Goal: Find specific page/section: Find specific page/section

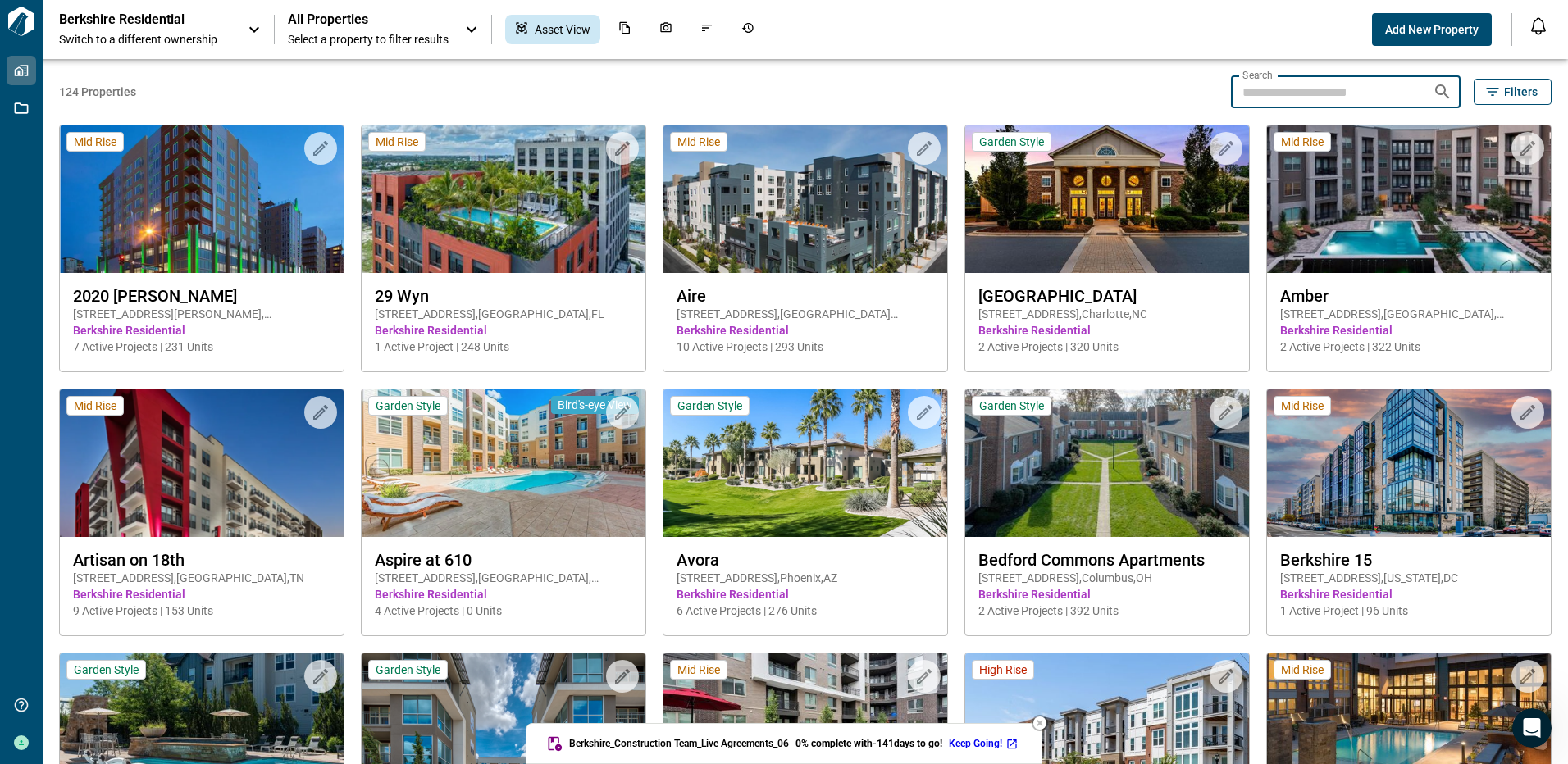
click at [1273, 88] on input "Search" at bounding box center [1325, 92] width 189 height 33
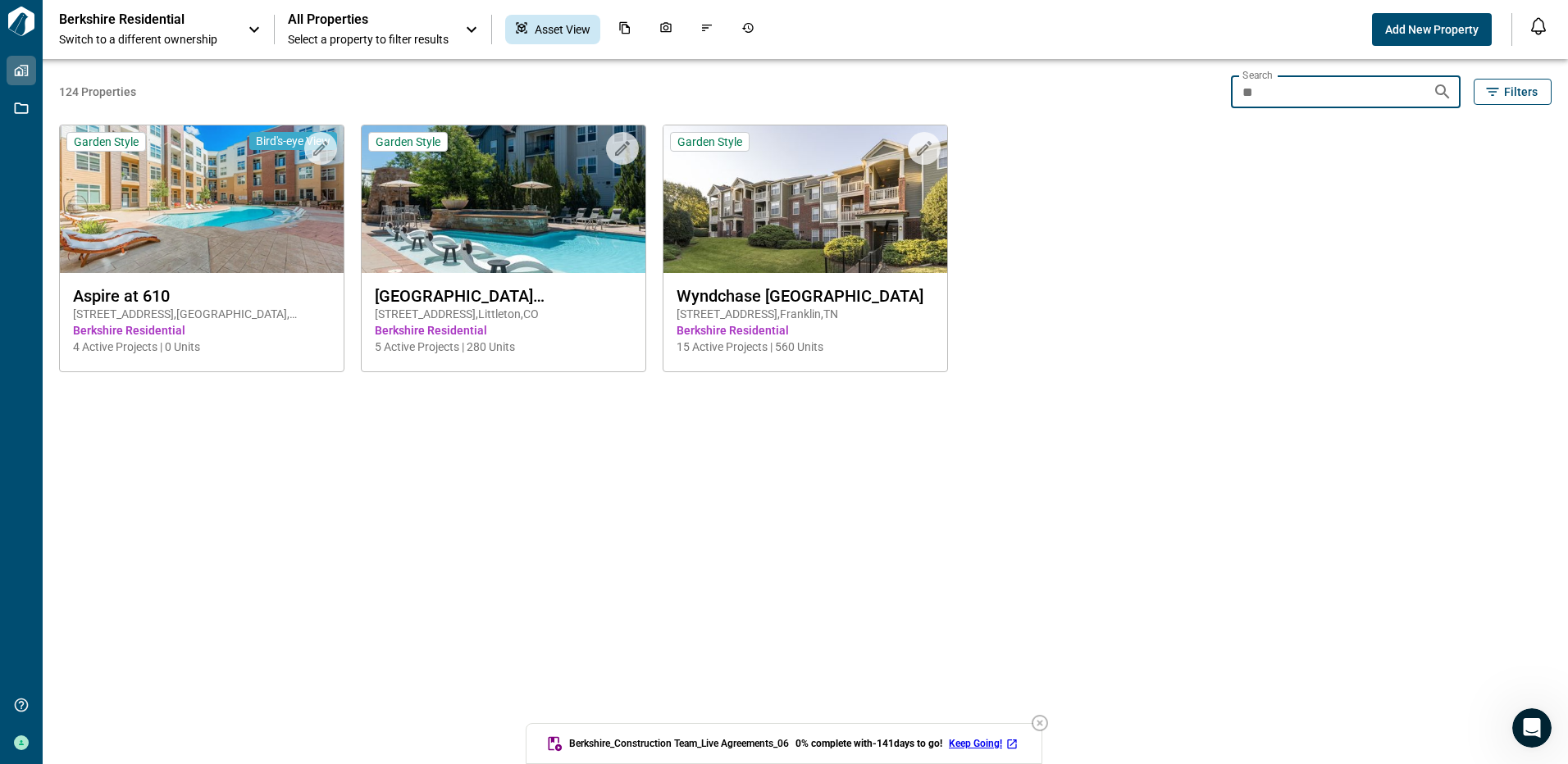
type input "*"
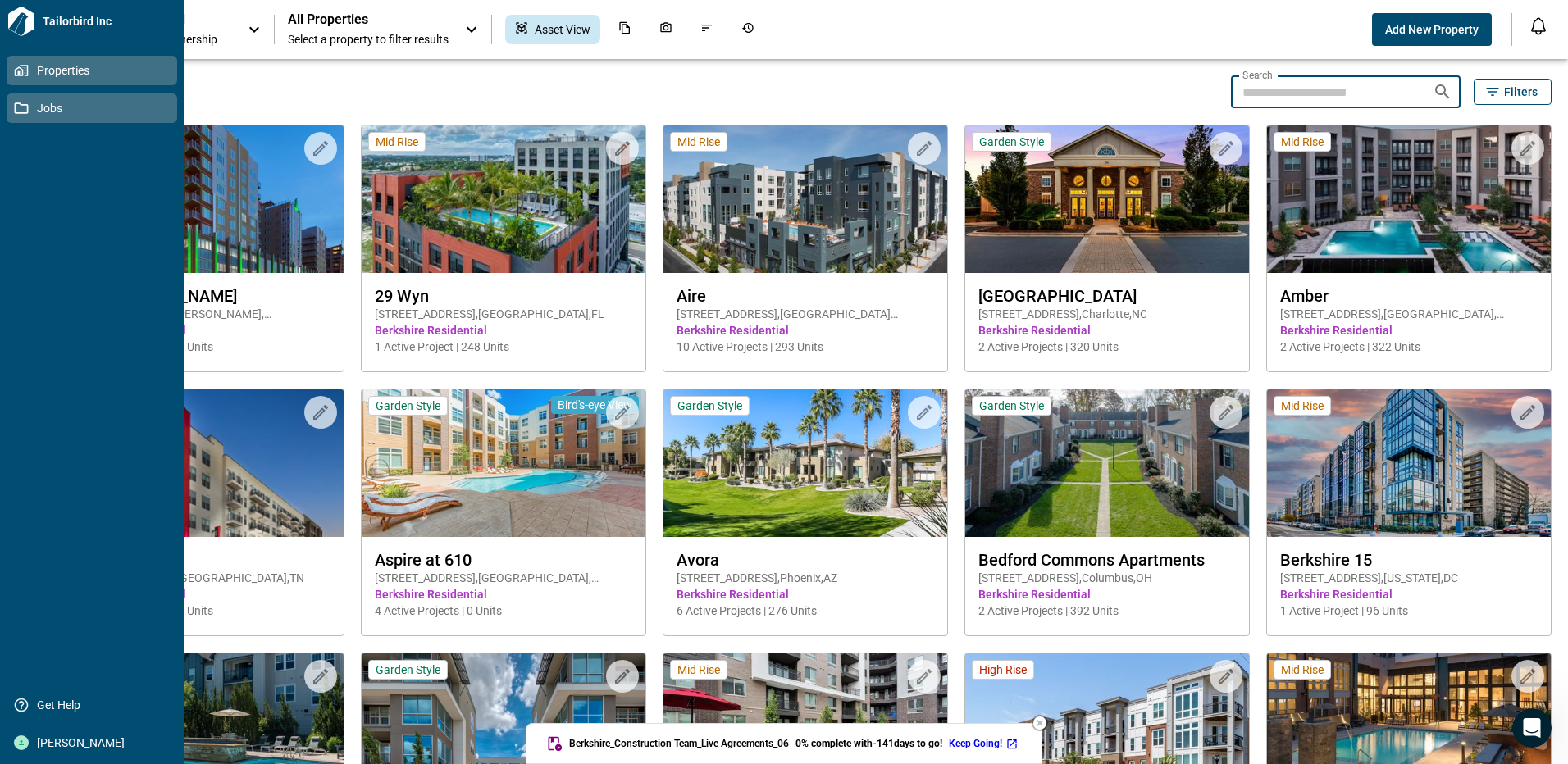
click at [30, 106] on span "Jobs" at bounding box center [95, 108] width 133 height 17
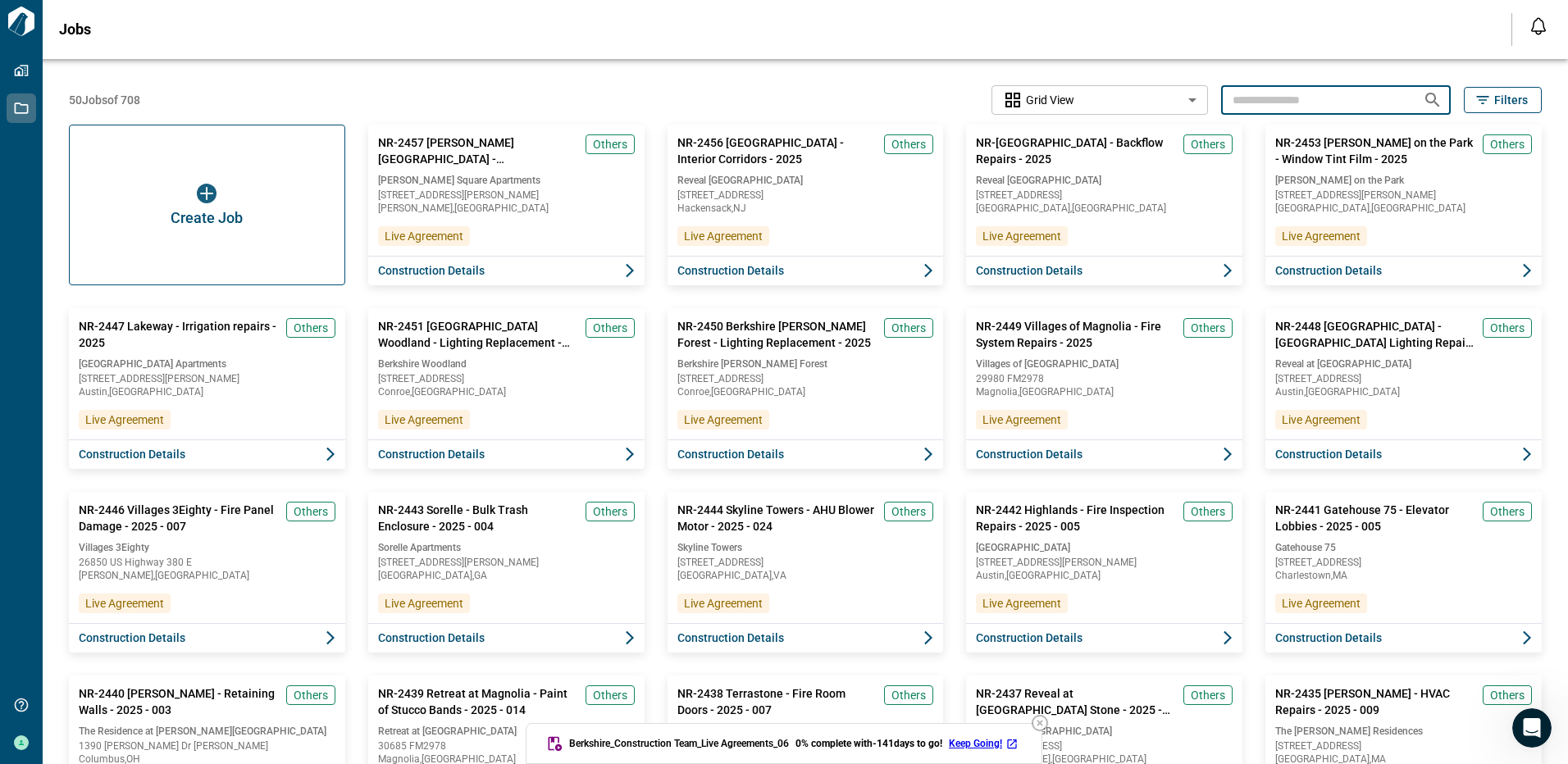
click at [1272, 102] on input "text" at bounding box center [1315, 100] width 189 height 30
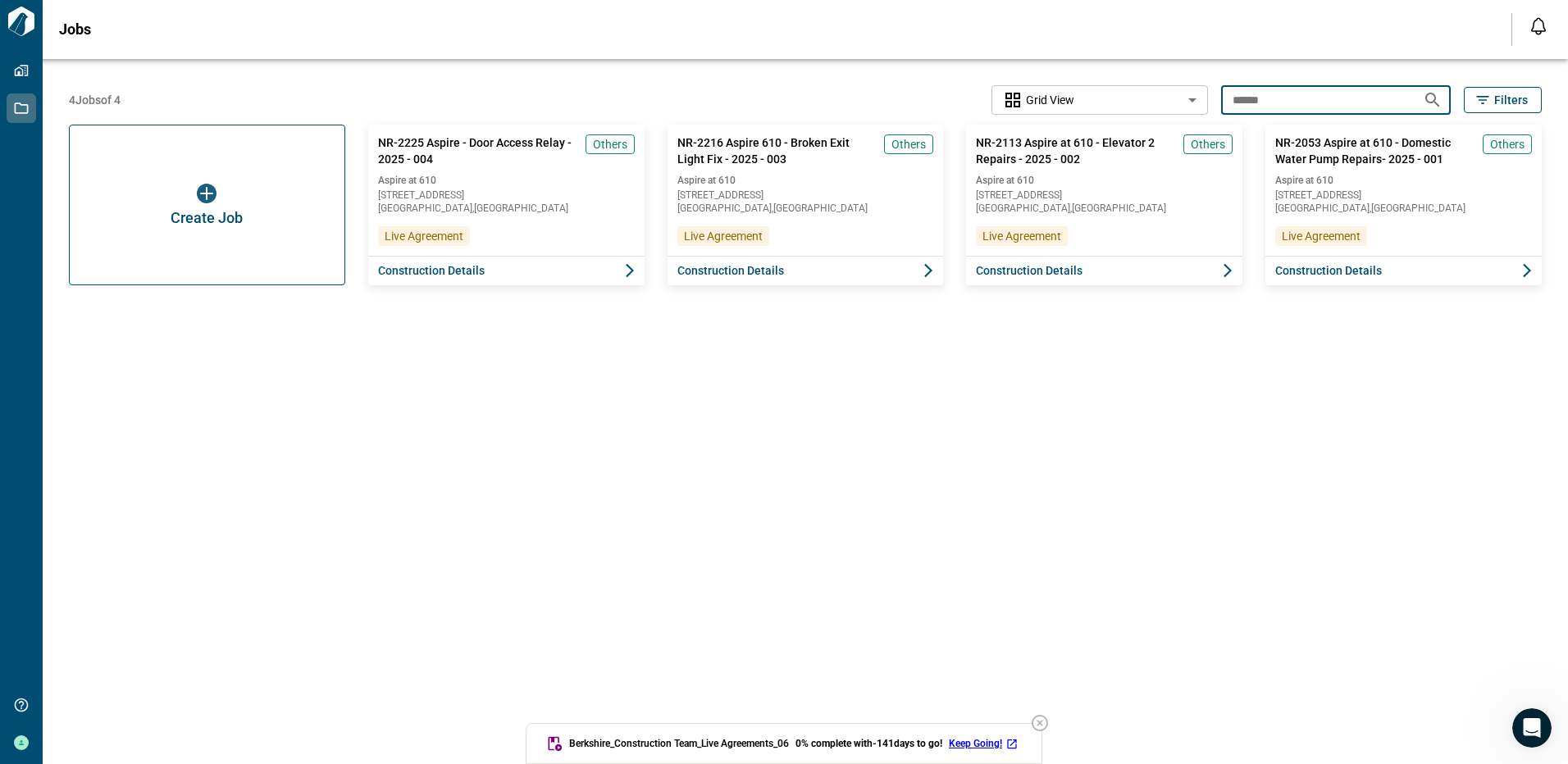
drag, startPoint x: 1287, startPoint y: 97, endPoint x: 1200, endPoint y: 110, distance: 88.0
click at [1200, 110] on div "4 Jobs of 4 Grid View ********* ​ ****** ​ Filters" at bounding box center [805, 100] width 1473 height 30
type input "**********"
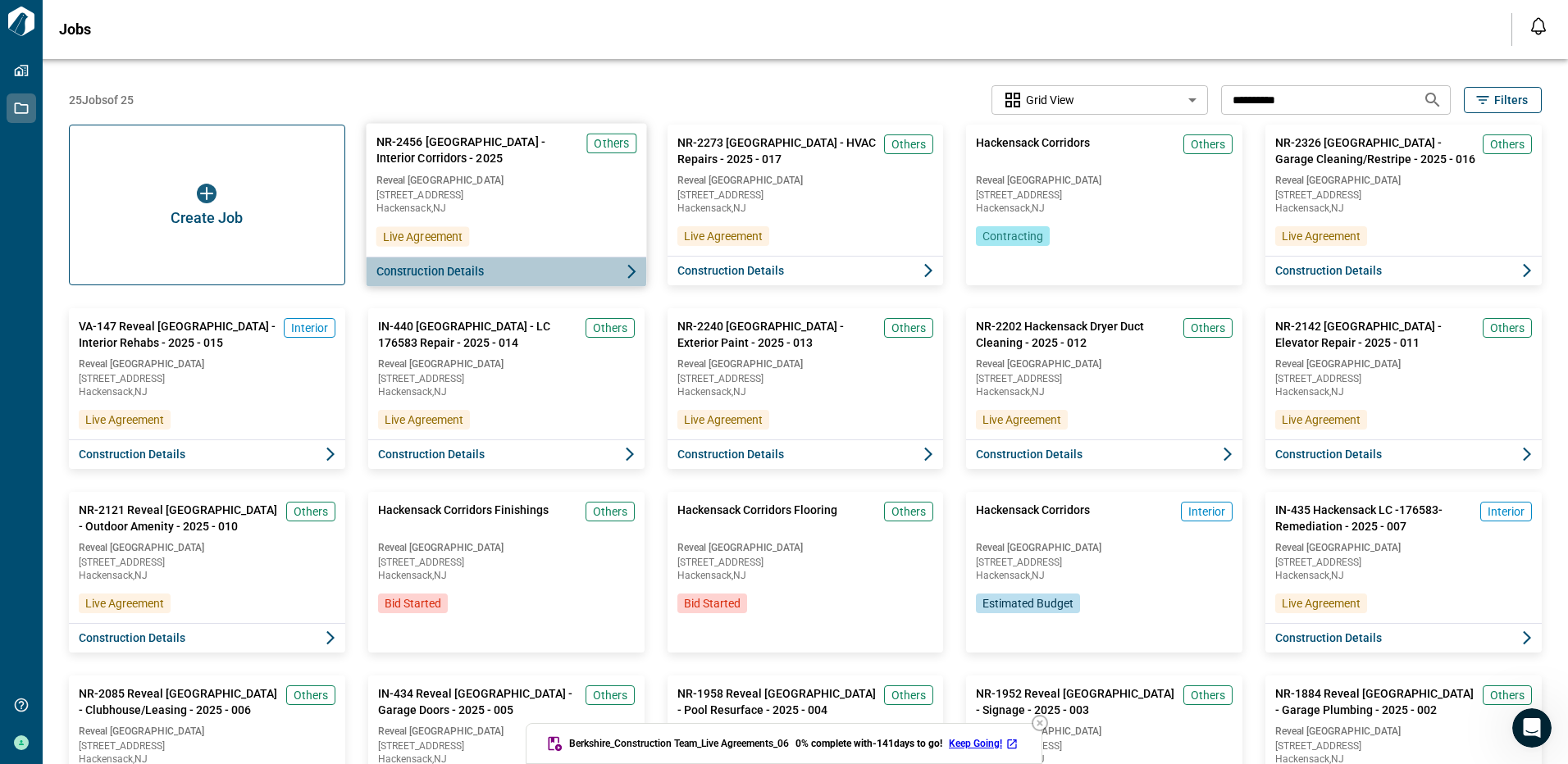
click at [460, 271] on span "Construction Details" at bounding box center [429, 271] width 108 height 17
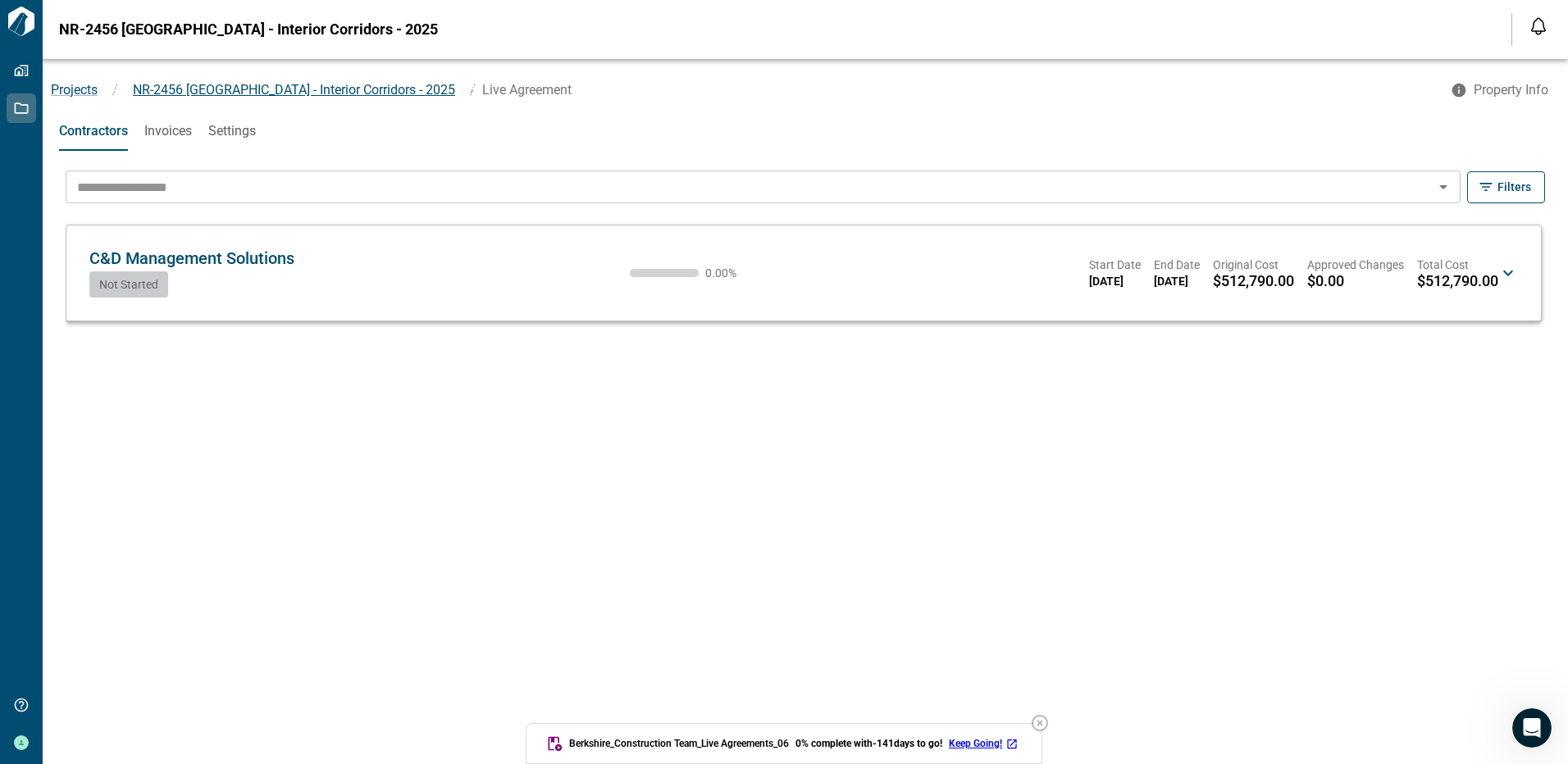
click at [302, 89] on span "NR-2456 [GEOGRAPHIC_DATA] - Interior Corridors - 2025" at bounding box center [294, 90] width 322 height 16
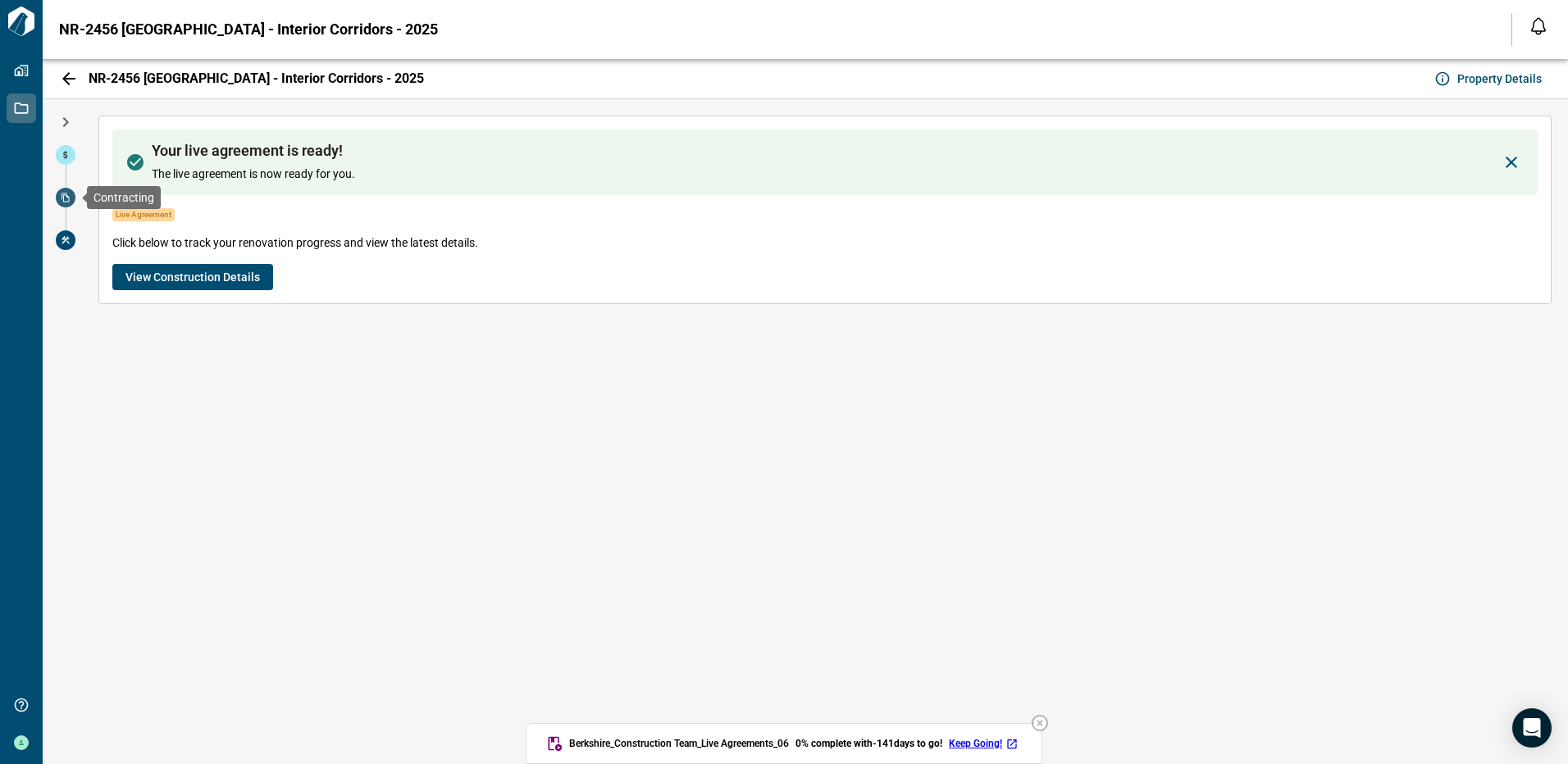
click at [65, 196] on icon at bounding box center [65, 198] width 8 height 9
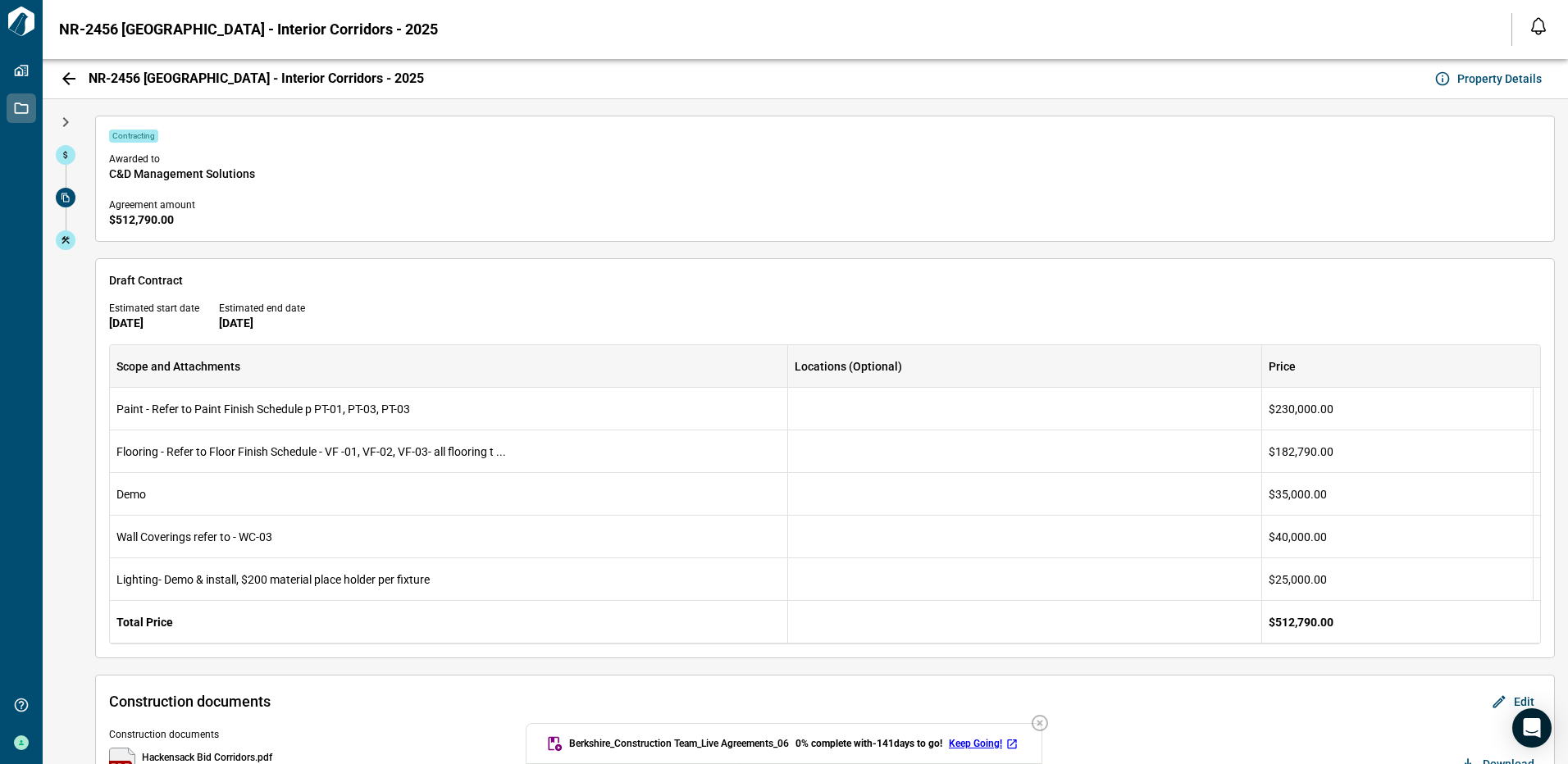
click at [1045, 722] on icon "button" at bounding box center [1039, 723] width 19 height 19
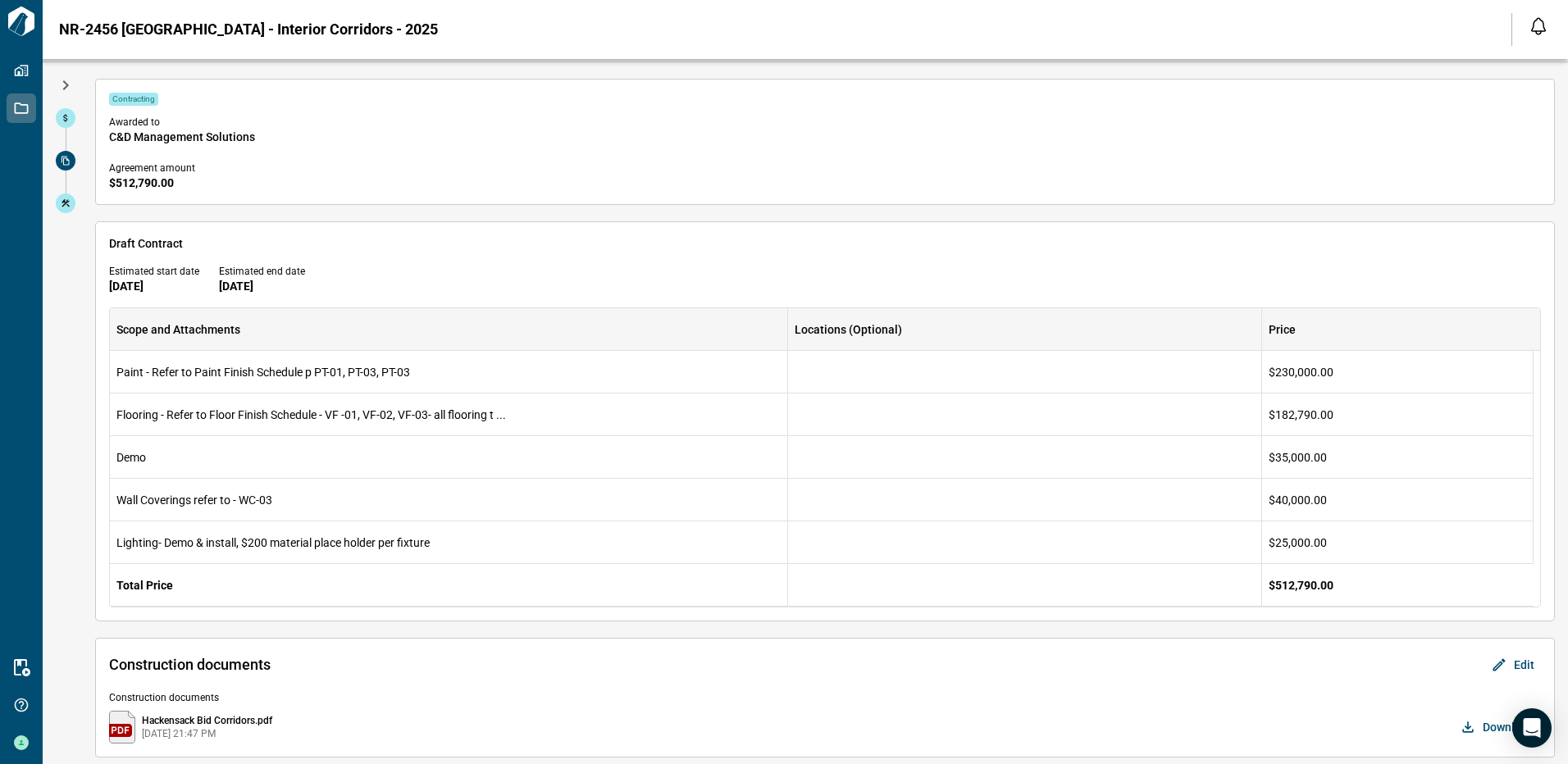
scroll to position [56, 0]
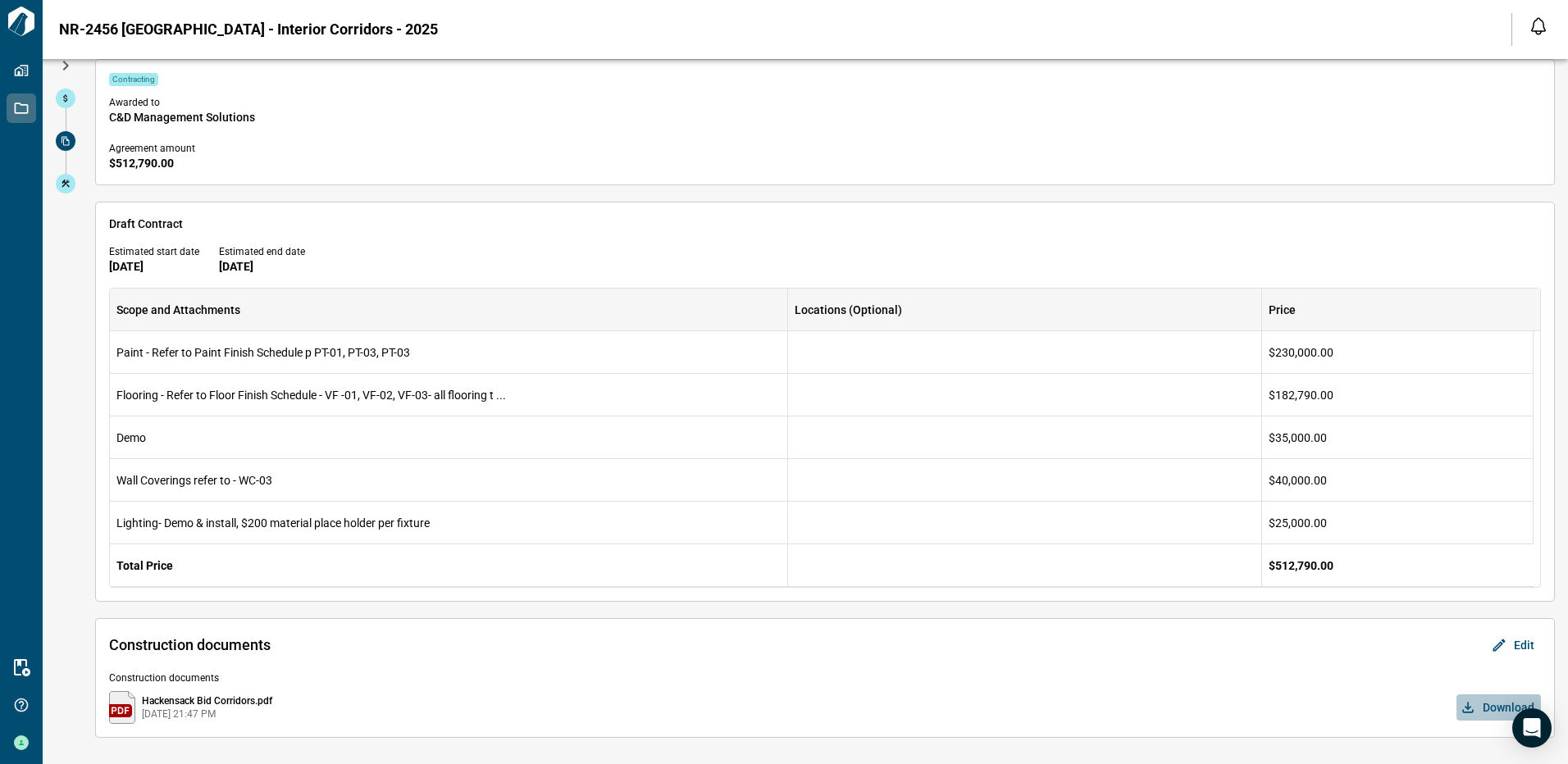
click at [1483, 710] on span "Download" at bounding box center [1508, 708] width 52 height 17
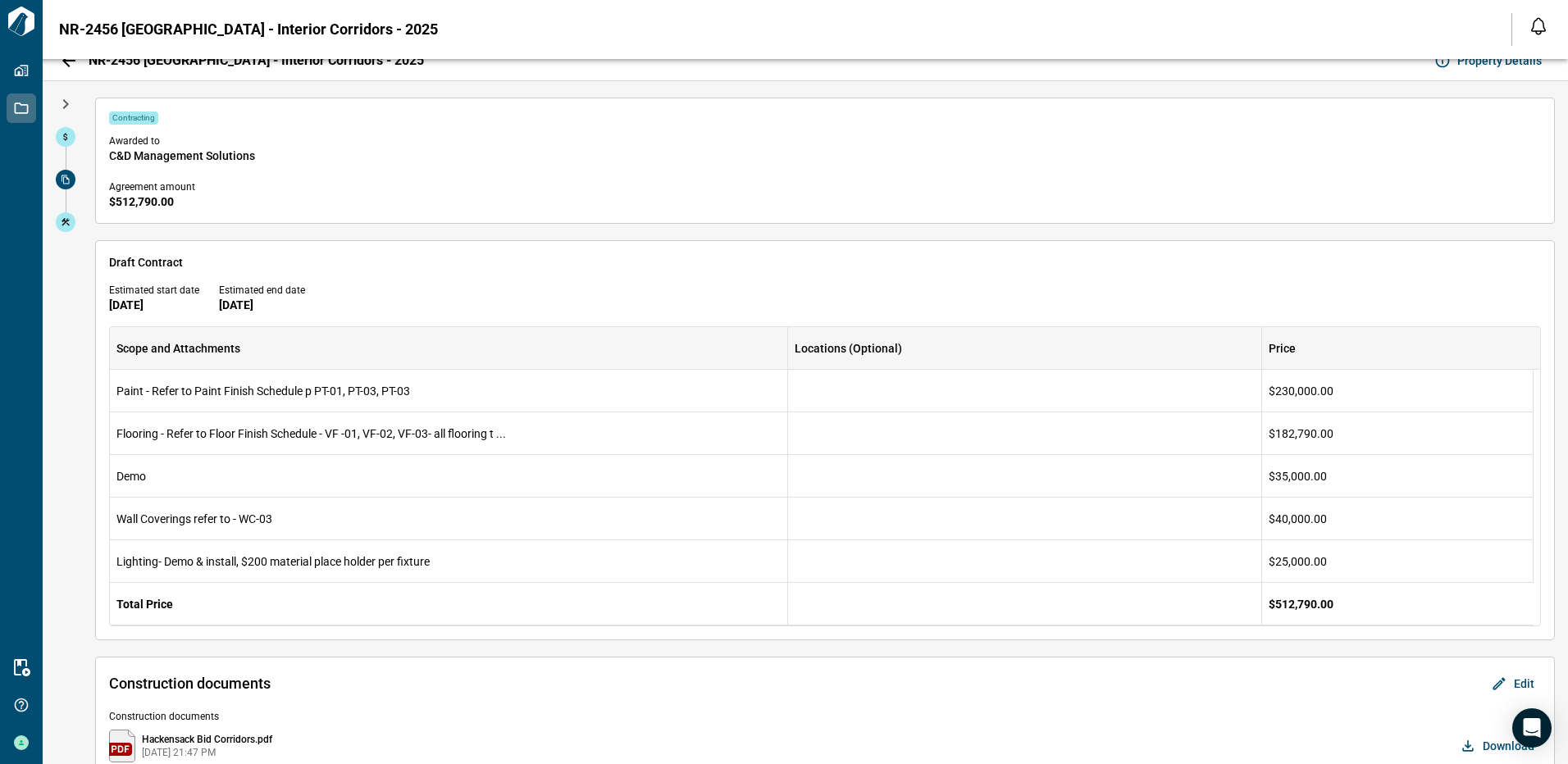
scroll to position [0, 0]
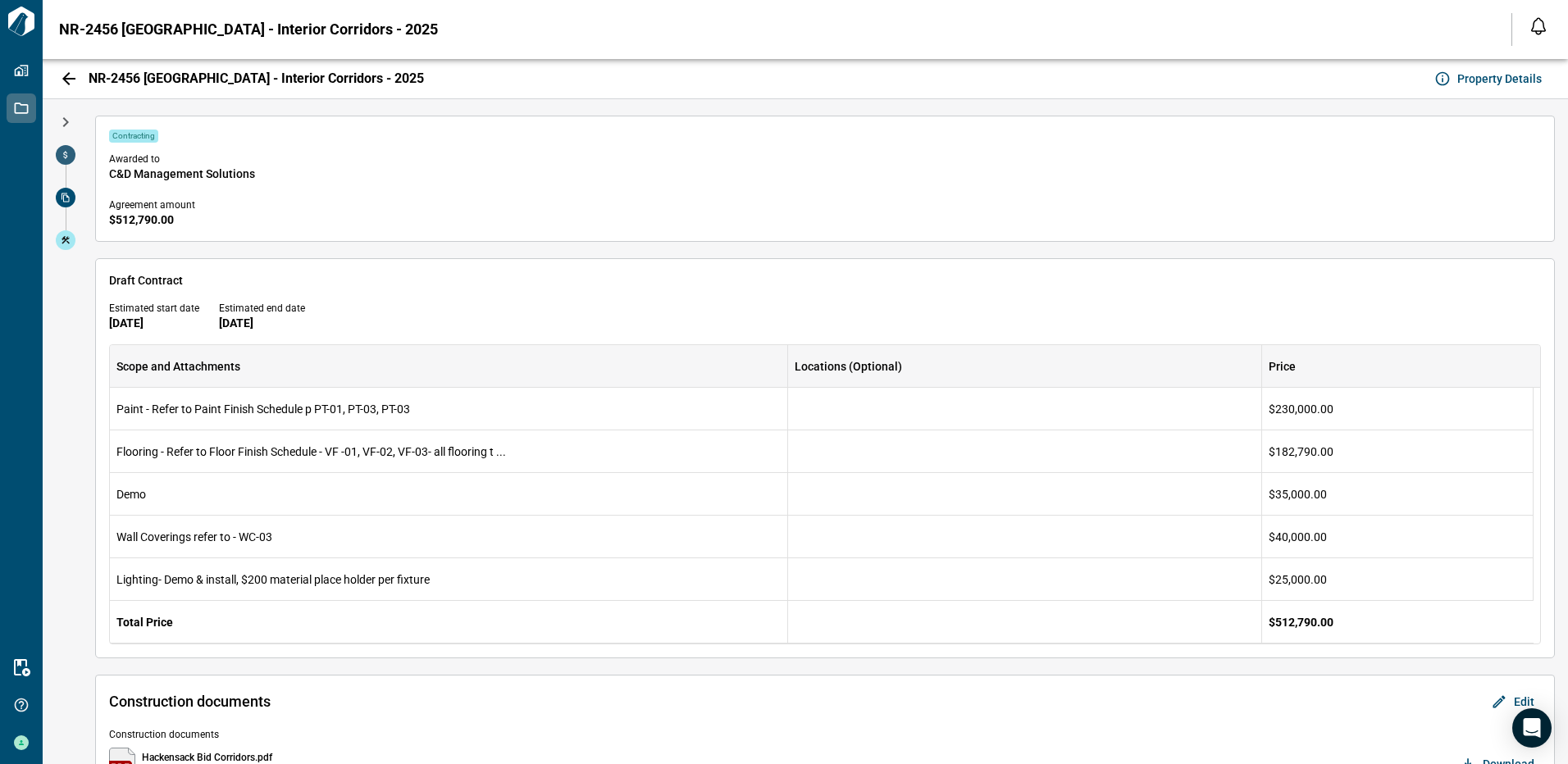
click at [69, 157] on icon at bounding box center [65, 154] width 10 height 10
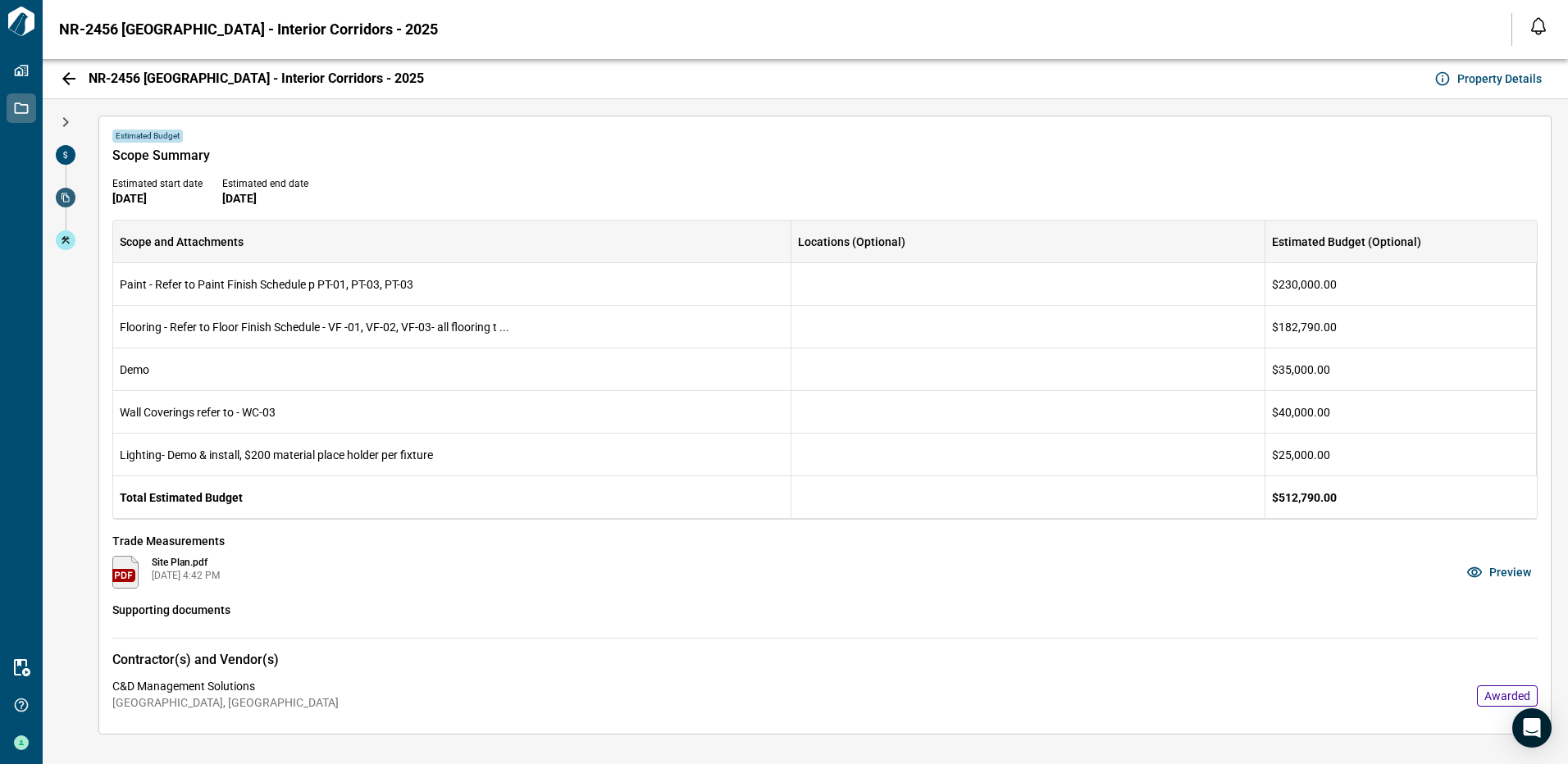
click at [57, 204] on span at bounding box center [65, 197] width 19 height 19
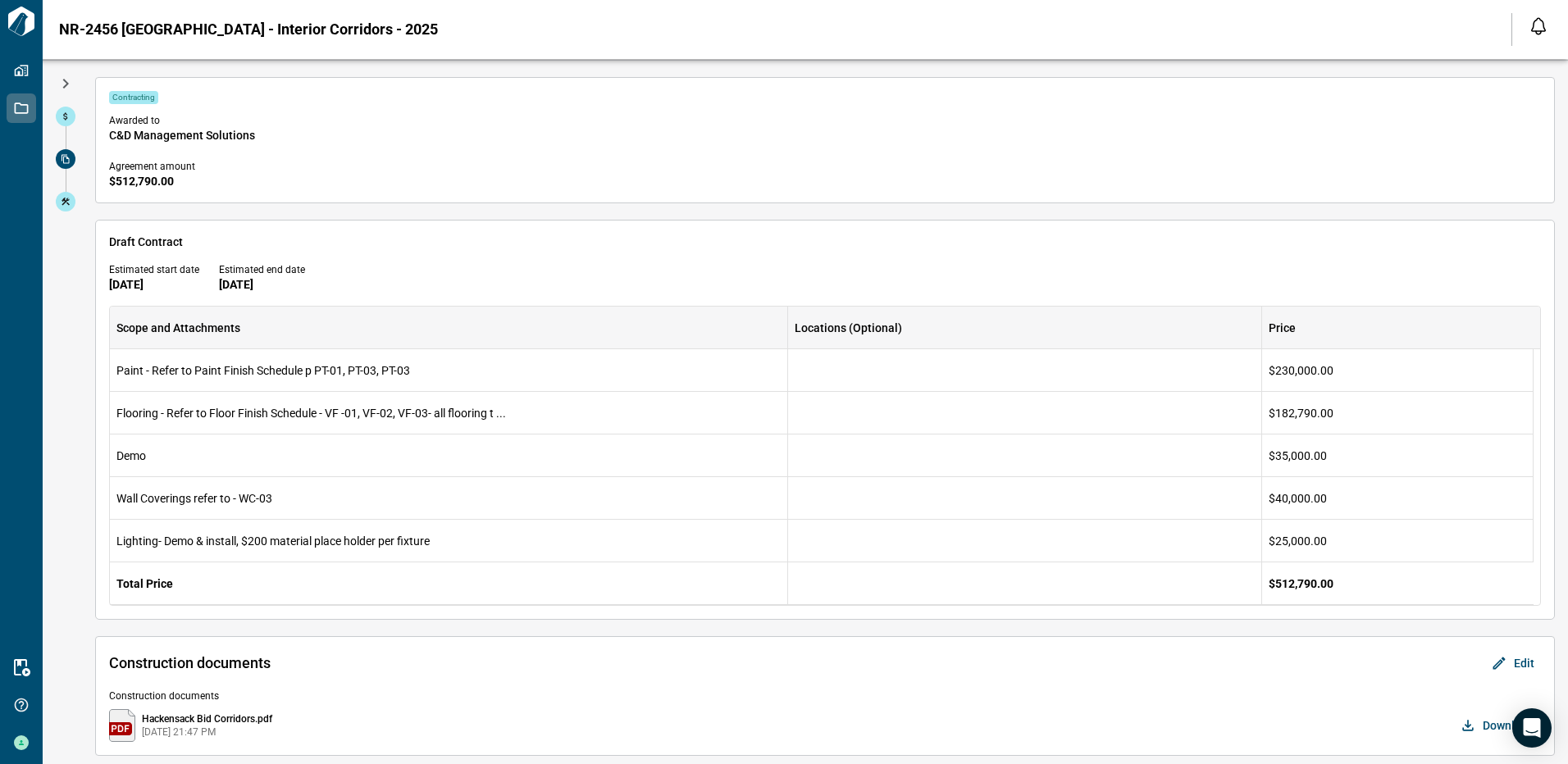
scroll to position [56, 0]
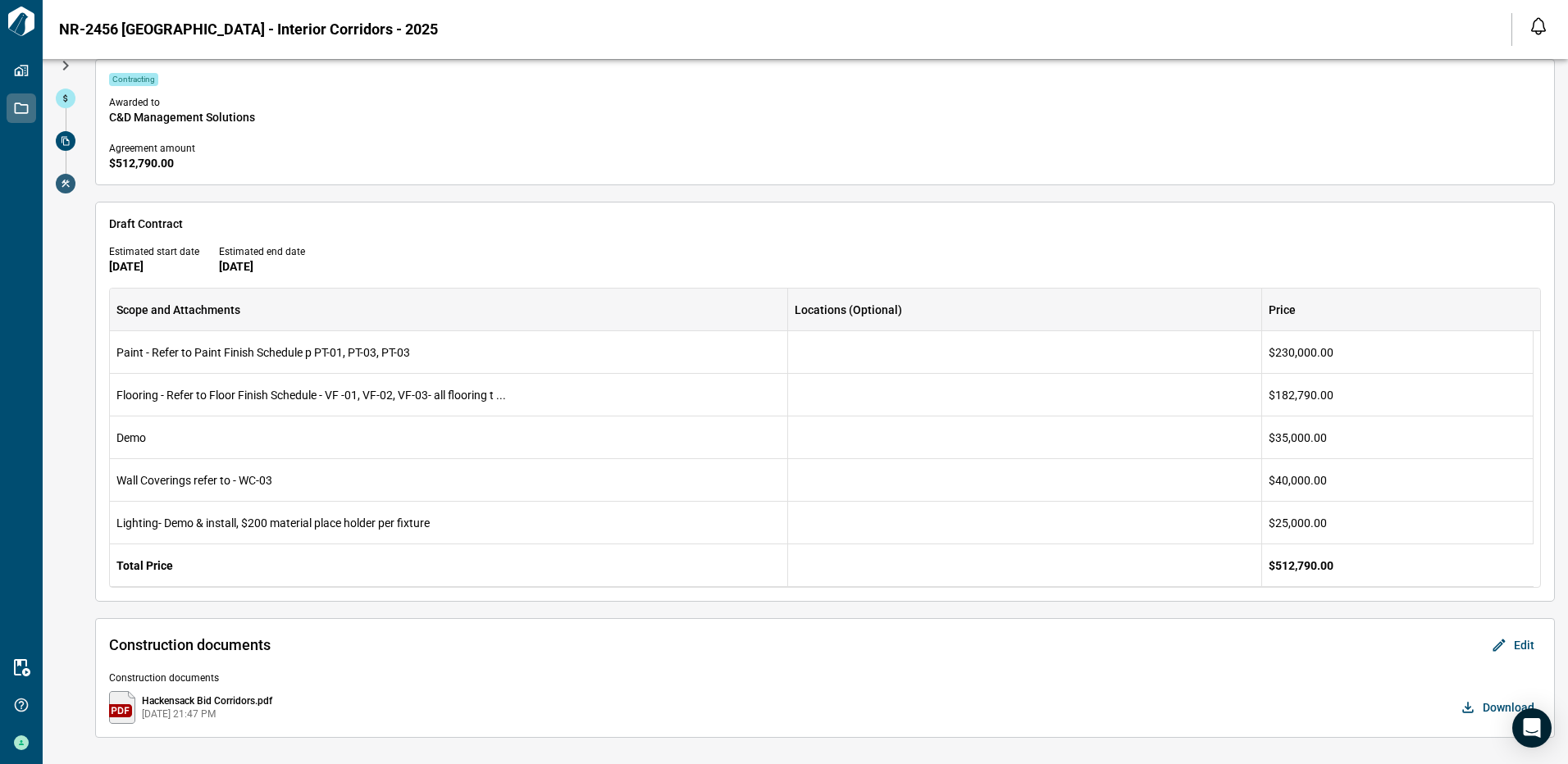
click at [62, 183] on icon at bounding box center [65, 183] width 10 height 10
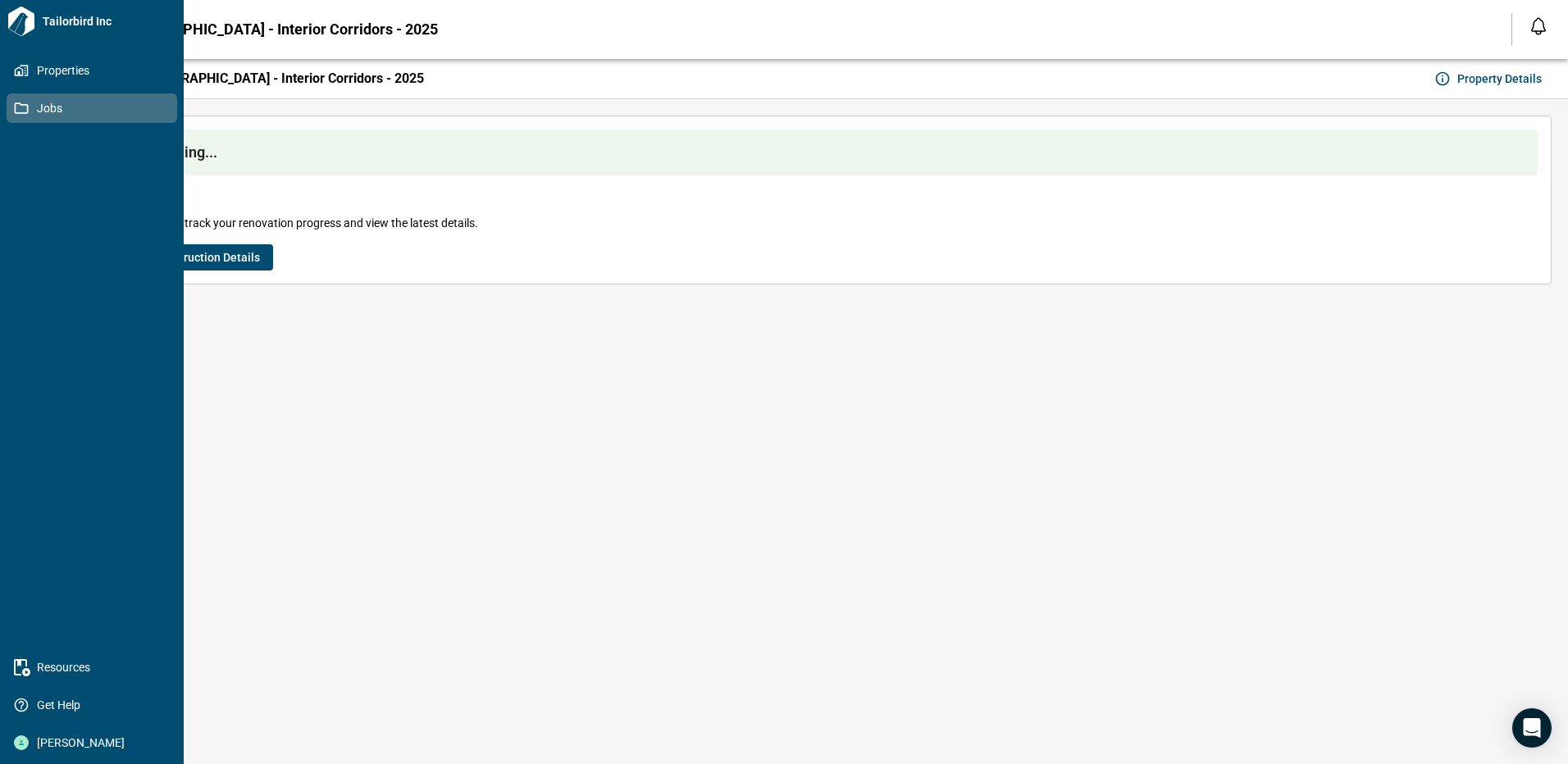
scroll to position [0, 0]
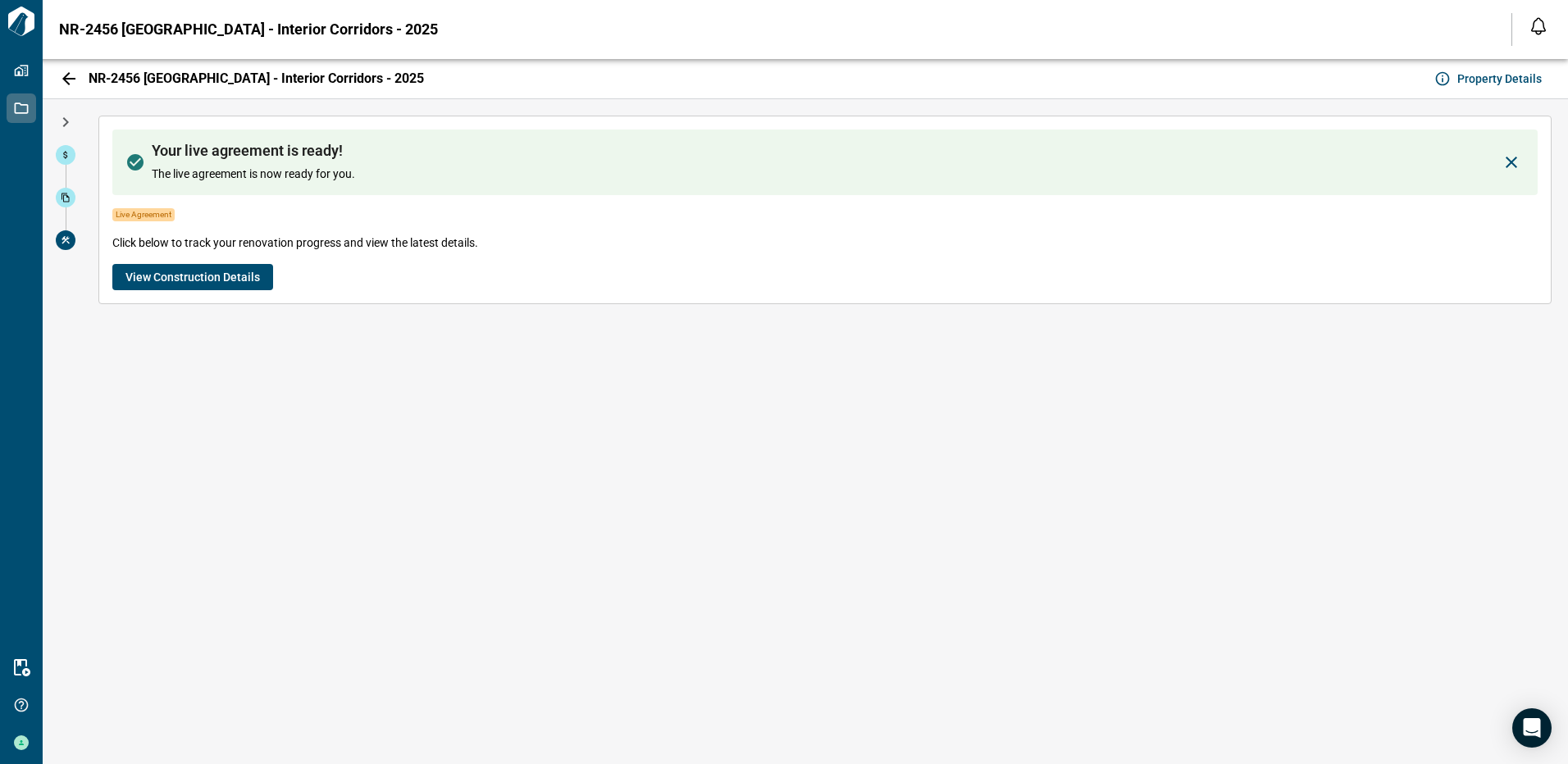
click at [154, 285] on span "View Construction Details" at bounding box center [192, 277] width 135 height 17
